Goal: Information Seeking & Learning: Understand process/instructions

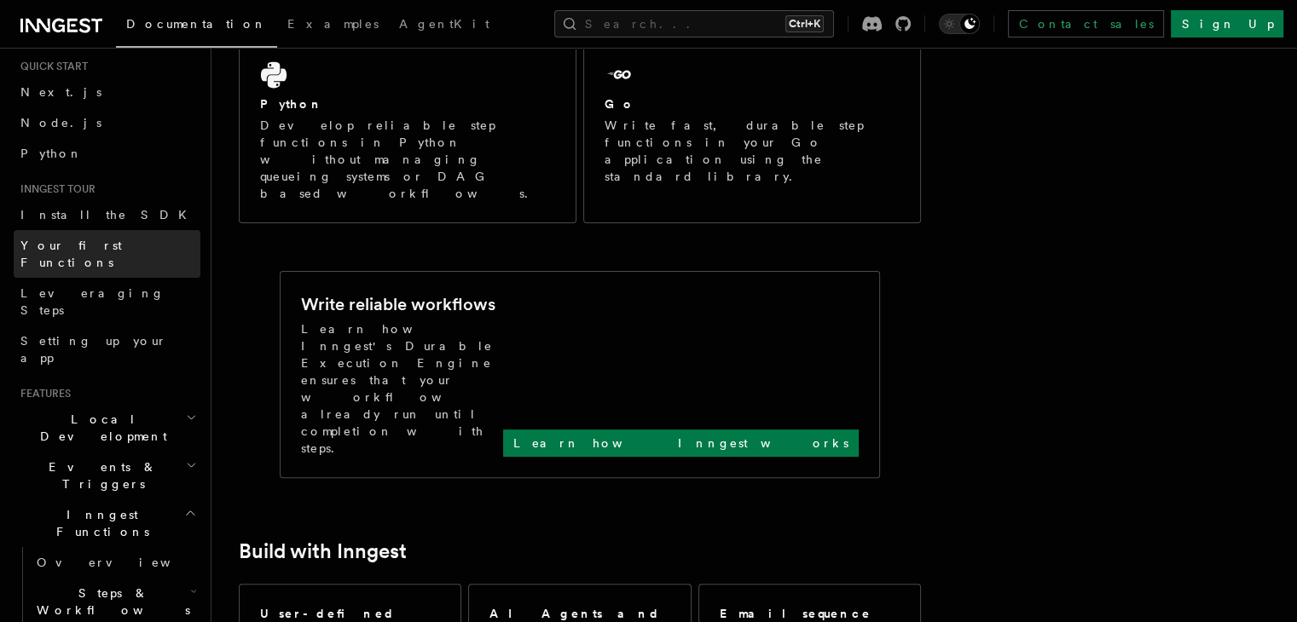
scroll to position [10, 0]
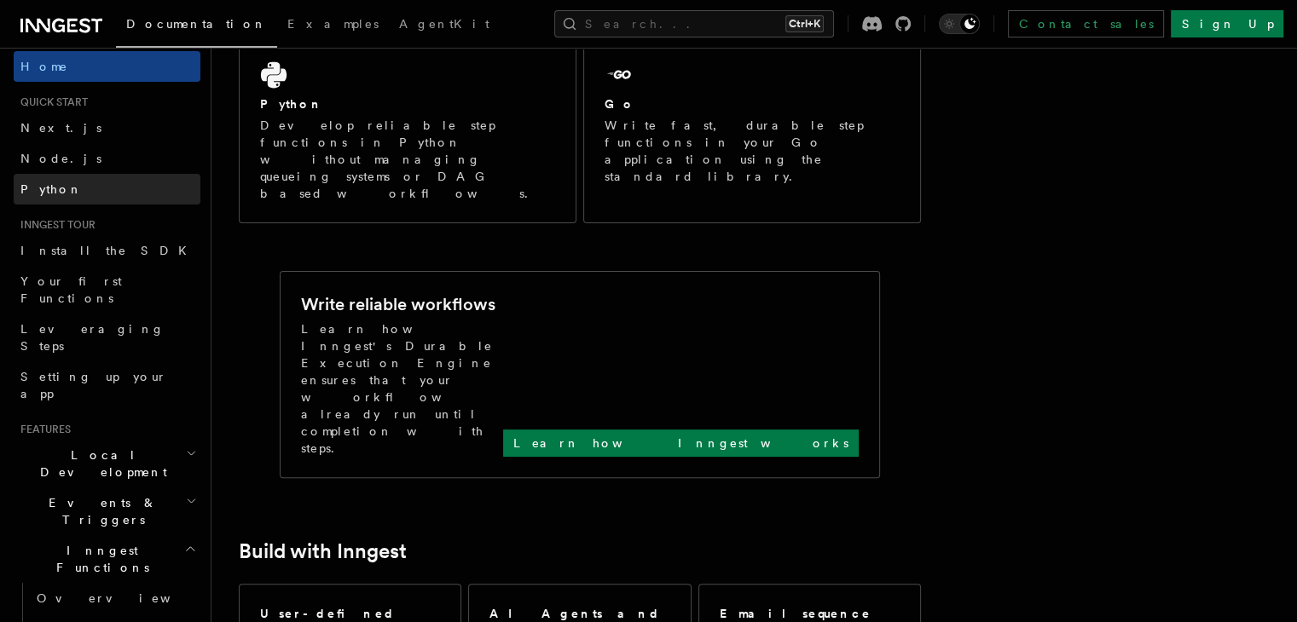
click at [78, 196] on link "Python" at bounding box center [107, 189] width 187 height 31
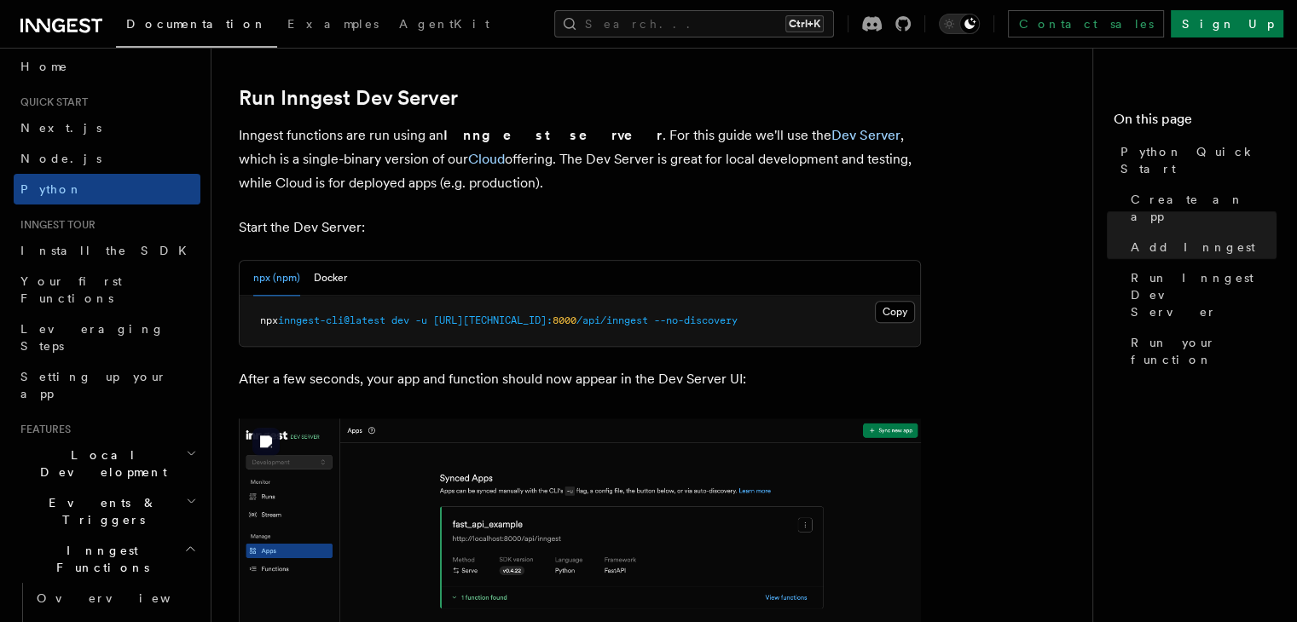
scroll to position [2080, 0]
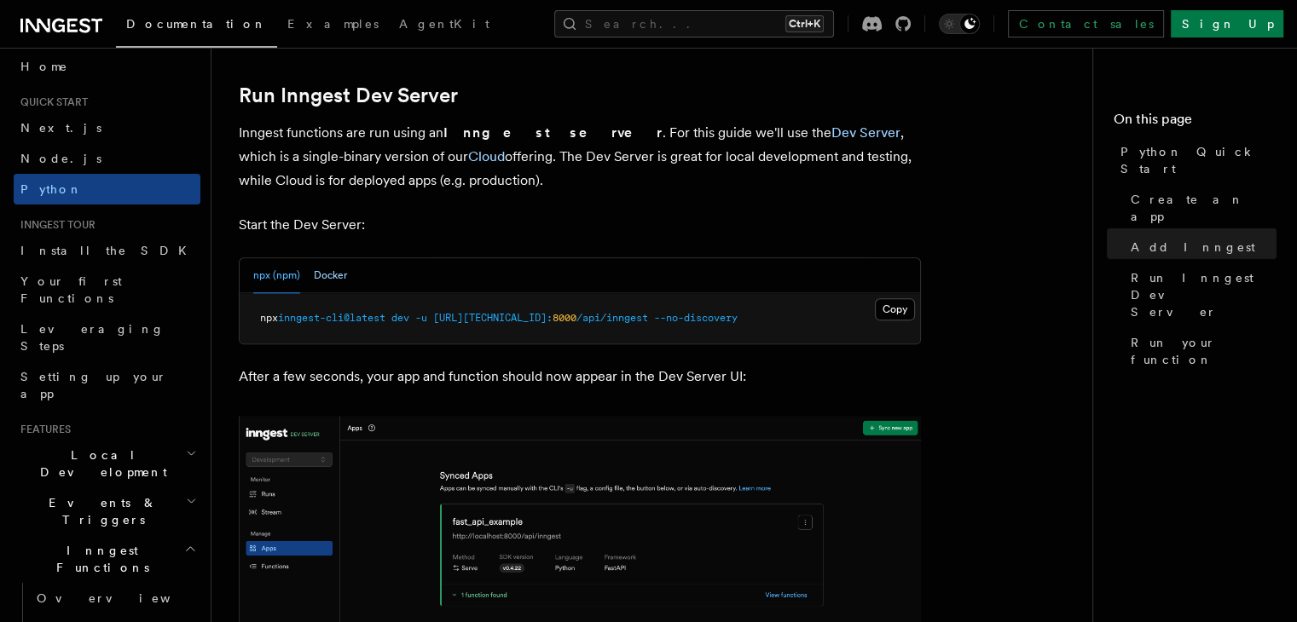
click at [338, 274] on button "Docker" at bounding box center [330, 275] width 33 height 35
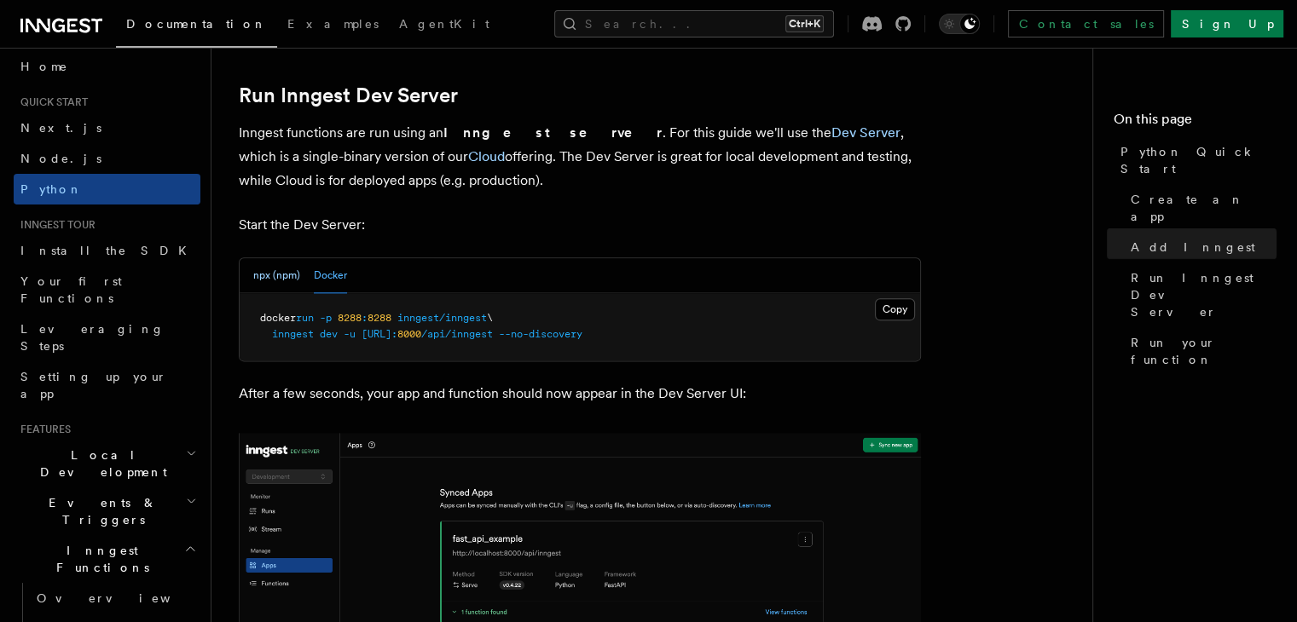
click at [286, 263] on button "npx (npm)" at bounding box center [276, 275] width 47 height 35
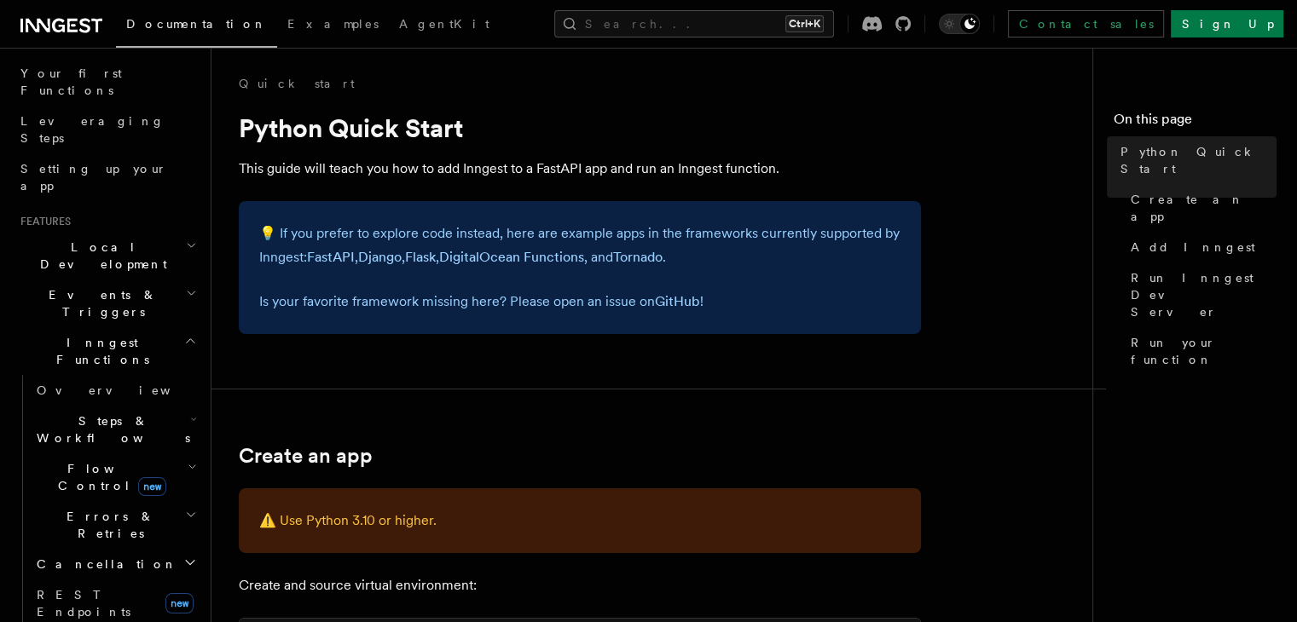
scroll to position [218, 0]
click at [109, 239] on span "Local Development" at bounding box center [100, 256] width 172 height 34
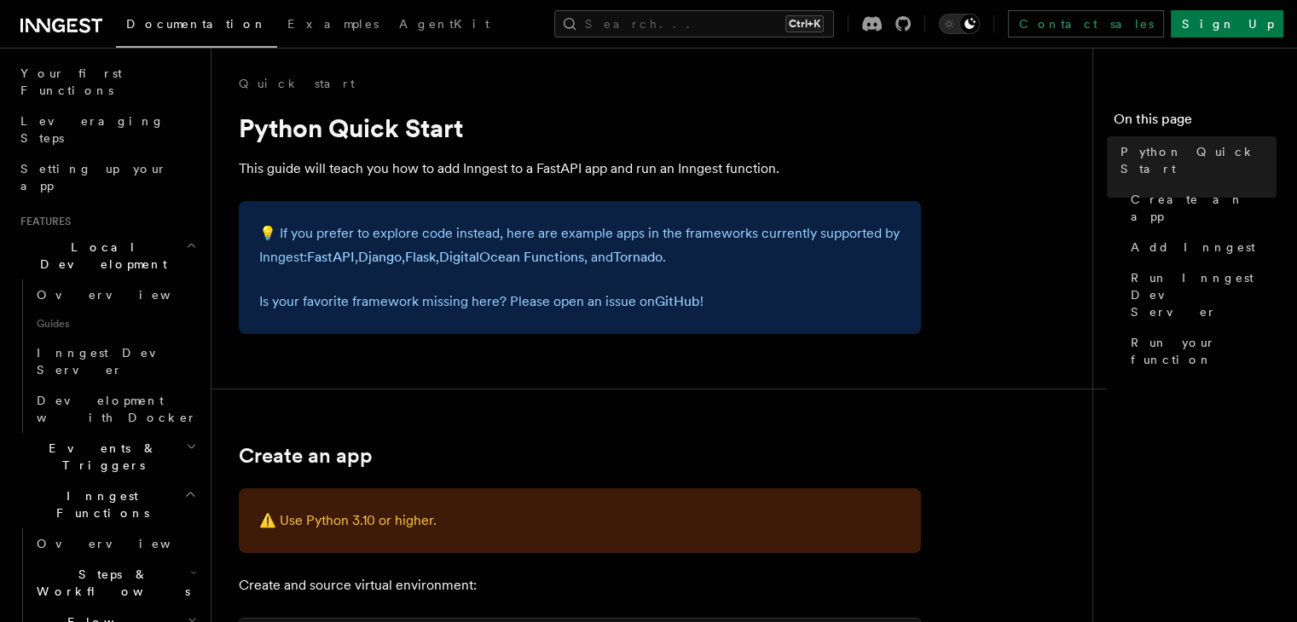
click at [109, 239] on span "Local Development" at bounding box center [100, 256] width 172 height 34
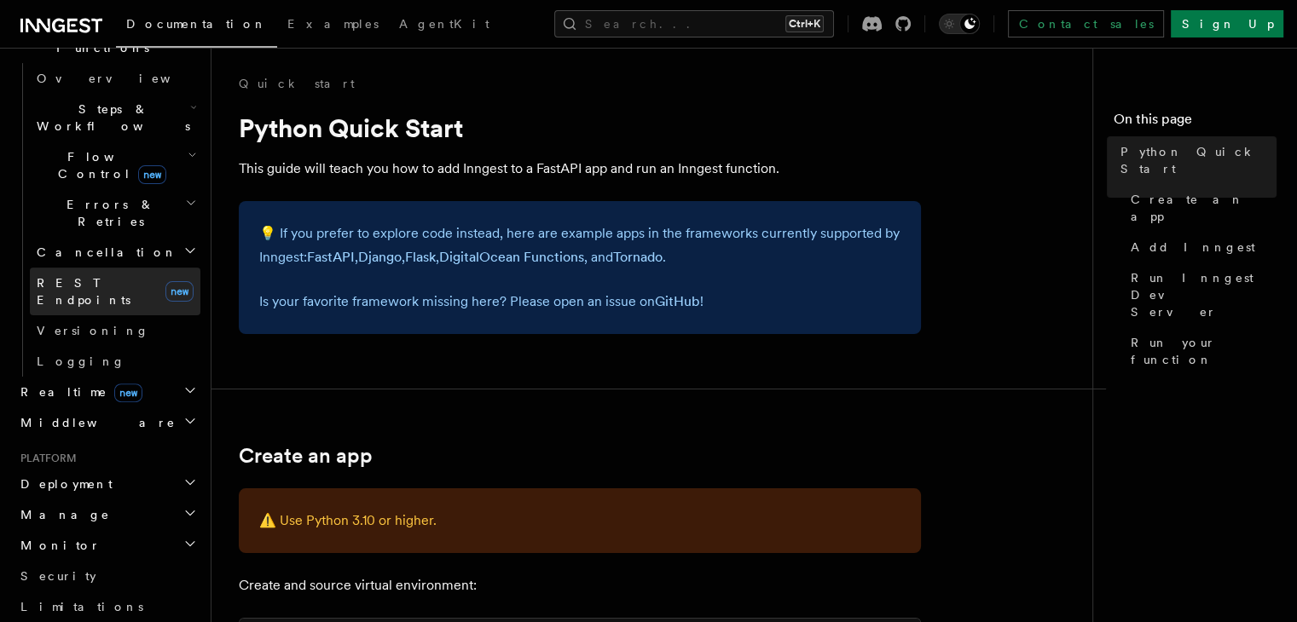
scroll to position [531, 0]
click at [113, 468] on h2 "Deployment" at bounding box center [107, 483] width 187 height 31
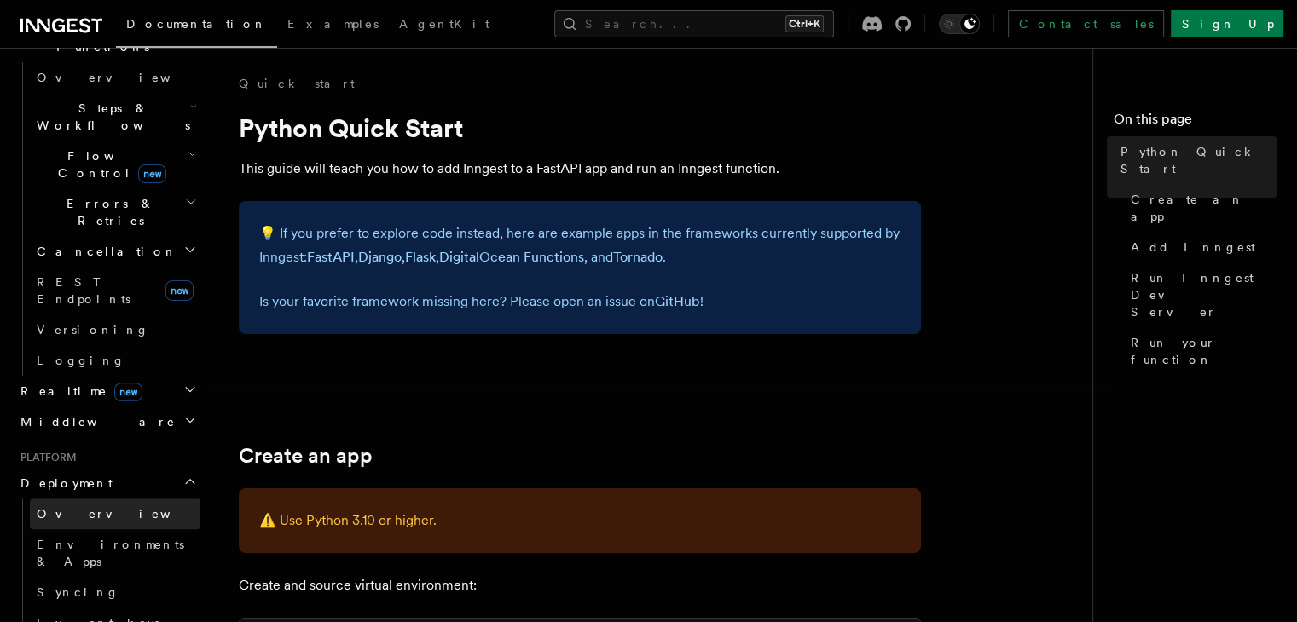
click at [101, 499] on link "Overview" at bounding box center [115, 514] width 170 height 31
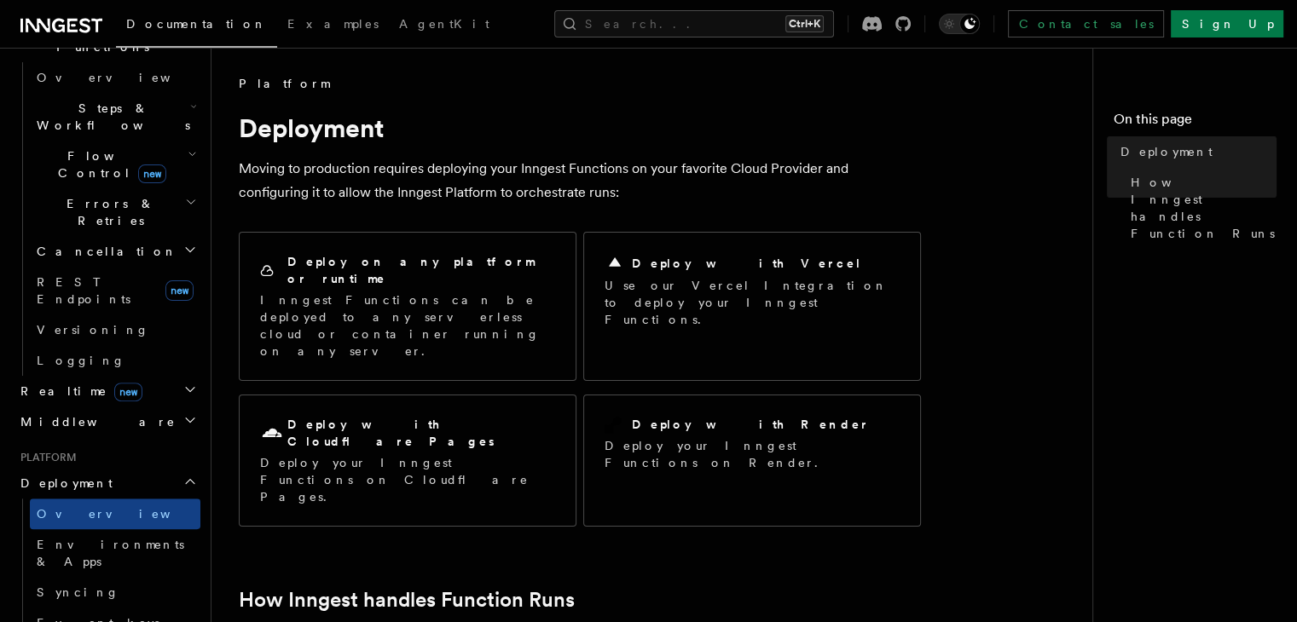
click at [183, 475] on icon "button" at bounding box center [190, 482] width 14 height 14
